Goal: Task Accomplishment & Management: Manage account settings

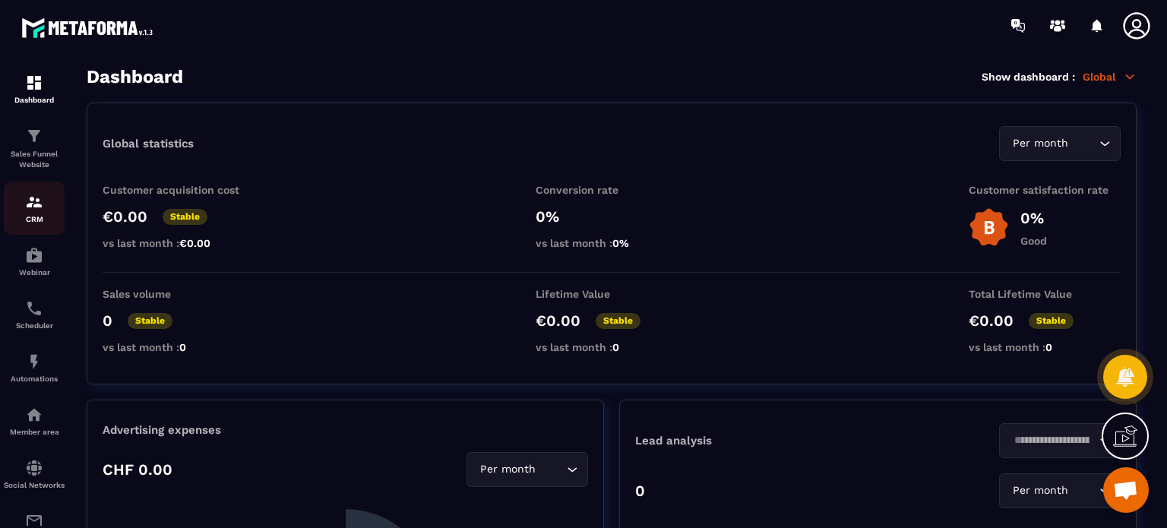
click at [39, 204] on img at bounding box center [34, 202] width 18 height 18
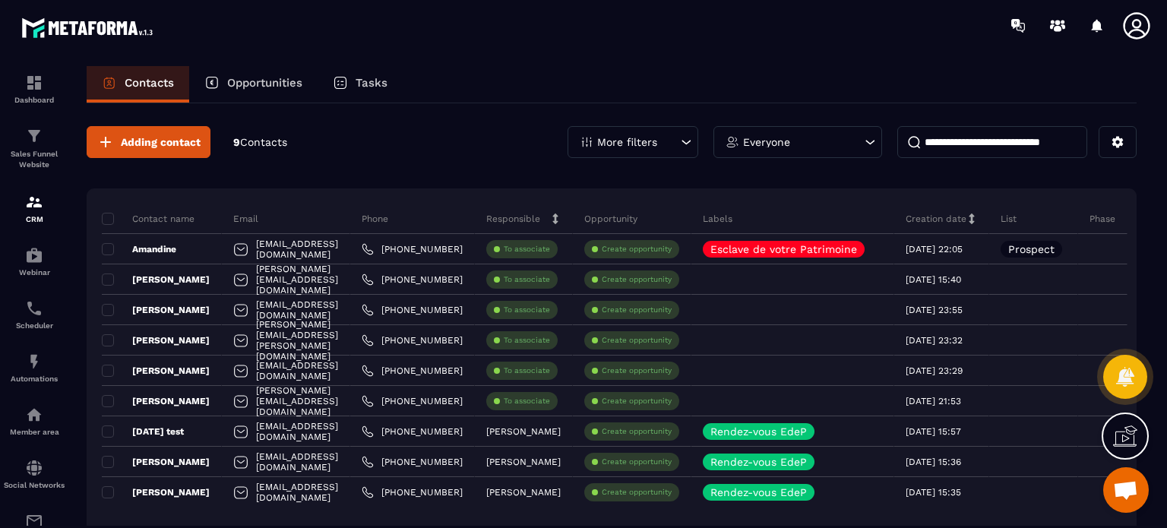
click at [1130, 27] on icon at bounding box center [1136, 26] width 30 height 30
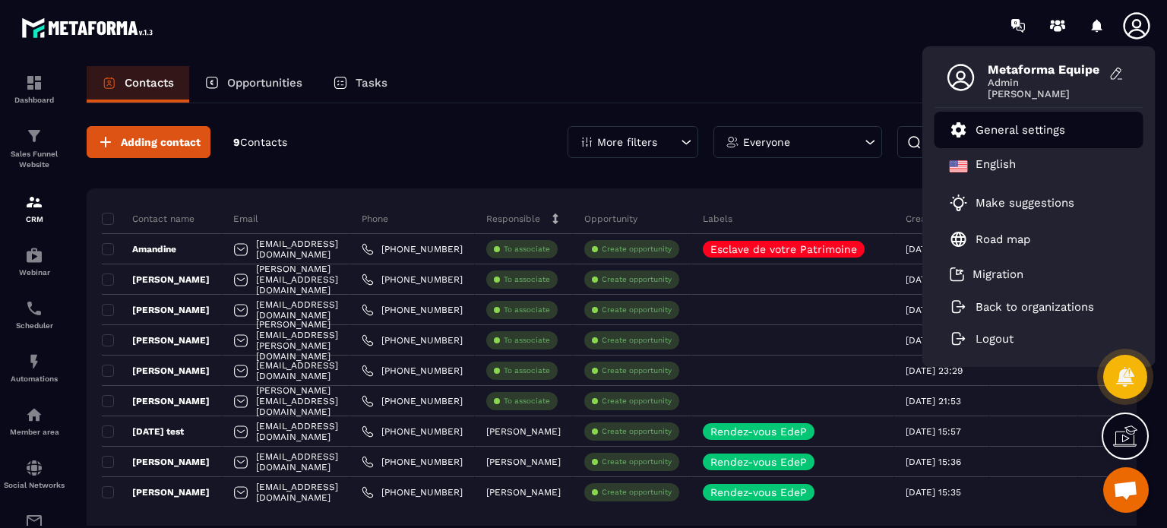
click at [1036, 137] on link "General settings" at bounding box center [1006, 130] width 115 height 18
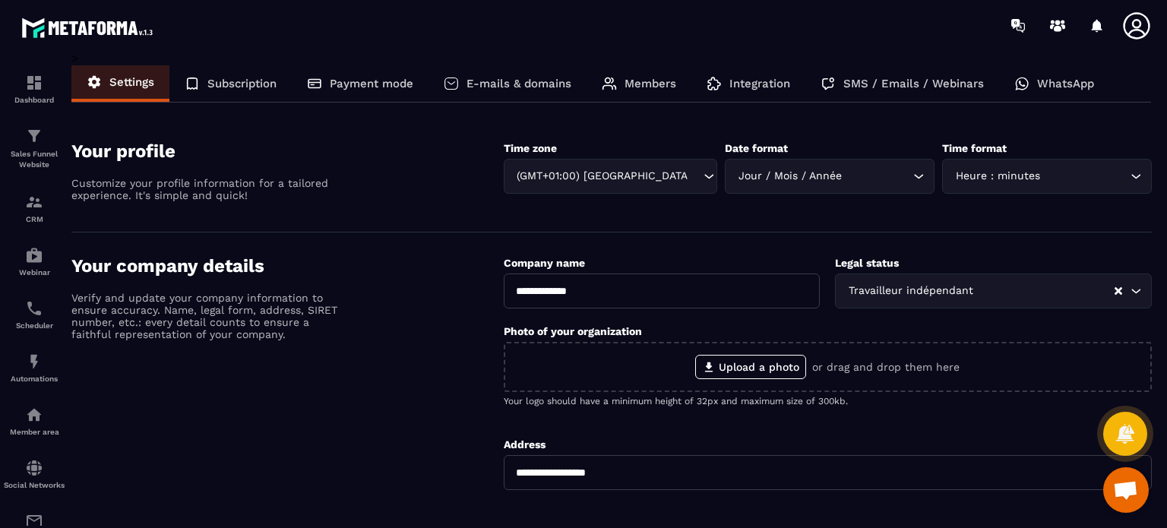
click at [904, 87] on p "SMS / Emails / Webinars" at bounding box center [913, 84] width 141 height 14
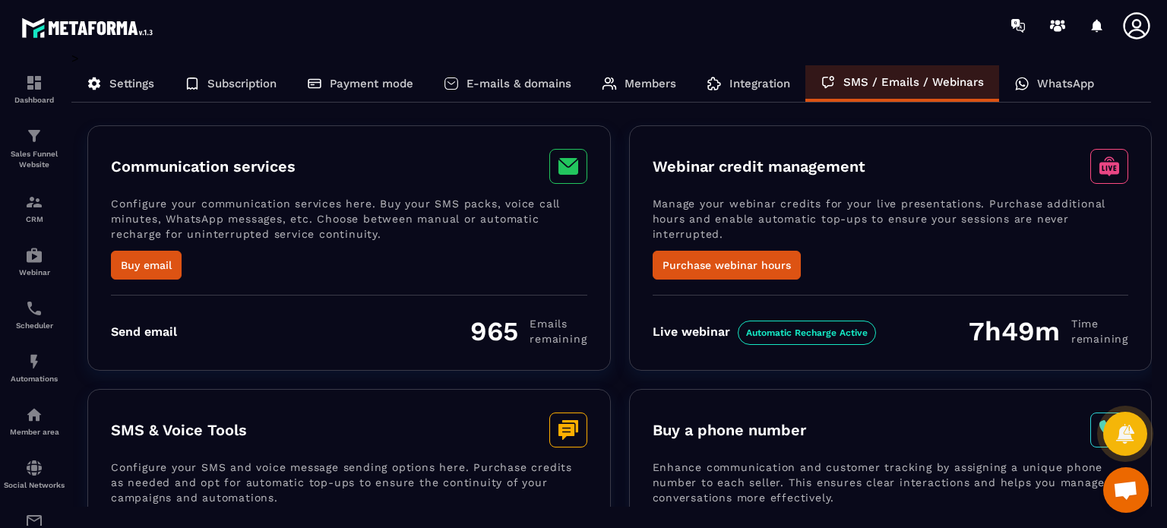
click at [753, 81] on p "Integration" at bounding box center [759, 84] width 61 height 14
